Goal: Check status: Check status

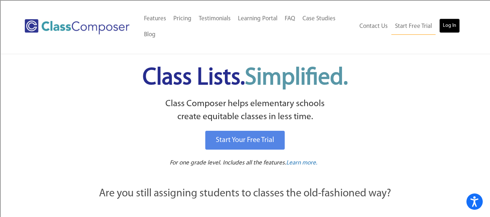
click at [452, 28] on link "Log In" at bounding box center [449, 26] width 21 height 15
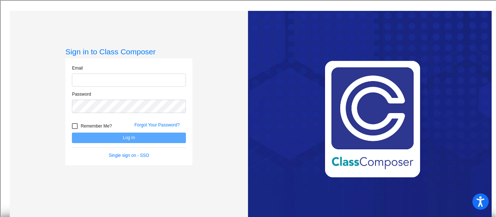
type input "[EMAIL_ADDRESS][DOMAIN_NAME]"
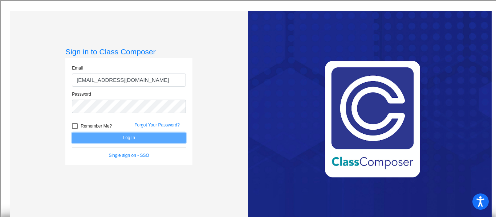
click at [108, 138] on button "Log In" at bounding box center [129, 138] width 114 height 11
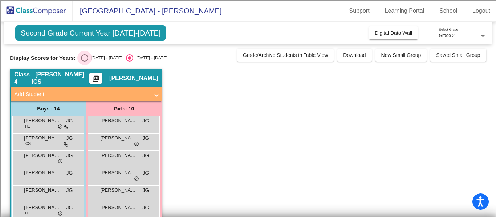
click at [84, 57] on div "Select an option" at bounding box center [84, 57] width 7 height 7
click at [84, 62] on input "[DATE] - [DATE]" at bounding box center [84, 62] width 0 height 0
radio input "true"
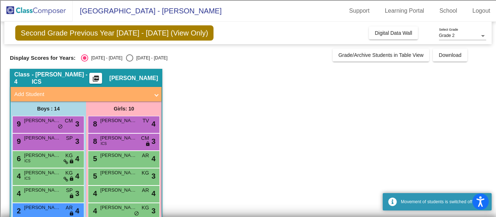
scroll to position [73, 0]
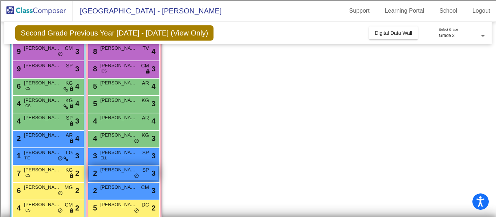
click at [125, 169] on span "[PERSON_NAME]" at bounding box center [118, 170] width 36 height 7
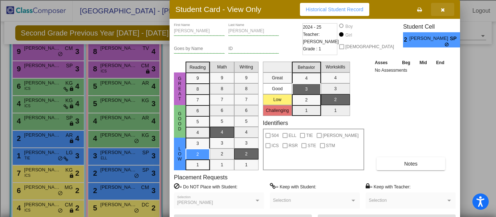
click at [442, 9] on icon "button" at bounding box center [443, 9] width 4 height 5
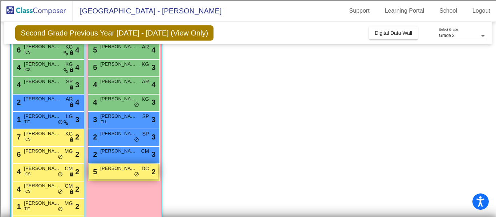
scroll to position [145, 0]
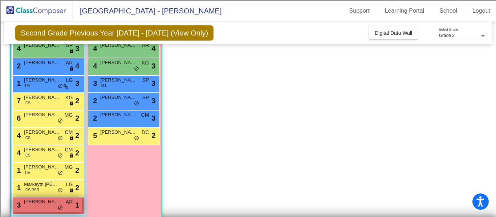
click at [45, 204] on span "[PERSON_NAME]" at bounding box center [42, 202] width 36 height 7
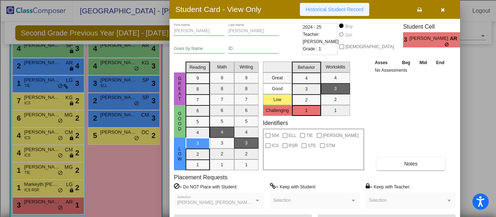
click at [331, 11] on span "Historical Student Record" at bounding box center [335, 10] width 58 height 6
click at [445, 7] on button "button" at bounding box center [442, 9] width 23 height 13
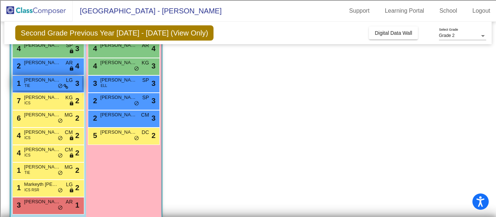
click at [40, 79] on span "[PERSON_NAME]" at bounding box center [42, 80] width 36 height 7
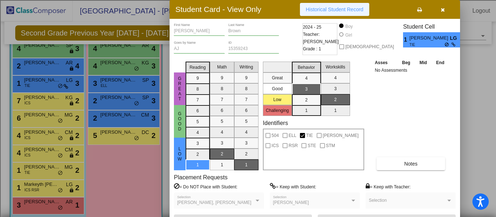
click at [324, 9] on span "Historical Student Record" at bounding box center [335, 10] width 58 height 6
click at [442, 9] on icon "button" at bounding box center [443, 9] width 4 height 5
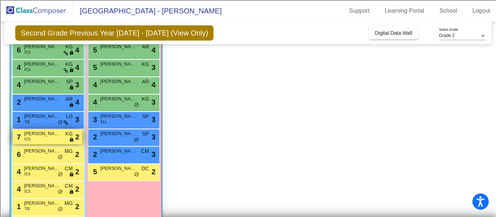
scroll to position [73, 0]
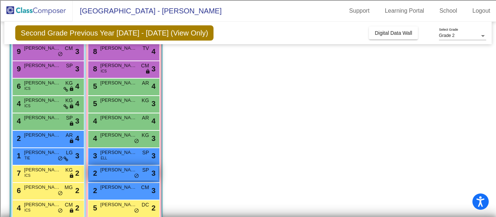
click at [117, 174] on div "2 [PERSON_NAME] SP lock do_not_disturb_alt 3" at bounding box center [123, 173] width 69 height 15
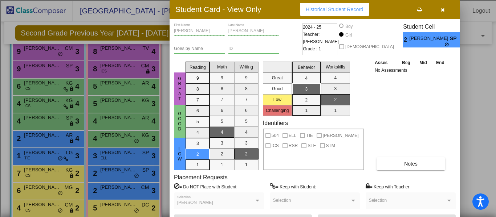
click at [323, 12] on span "Historical Student Record" at bounding box center [335, 10] width 58 height 6
